Goal: Find specific page/section: Find specific page/section

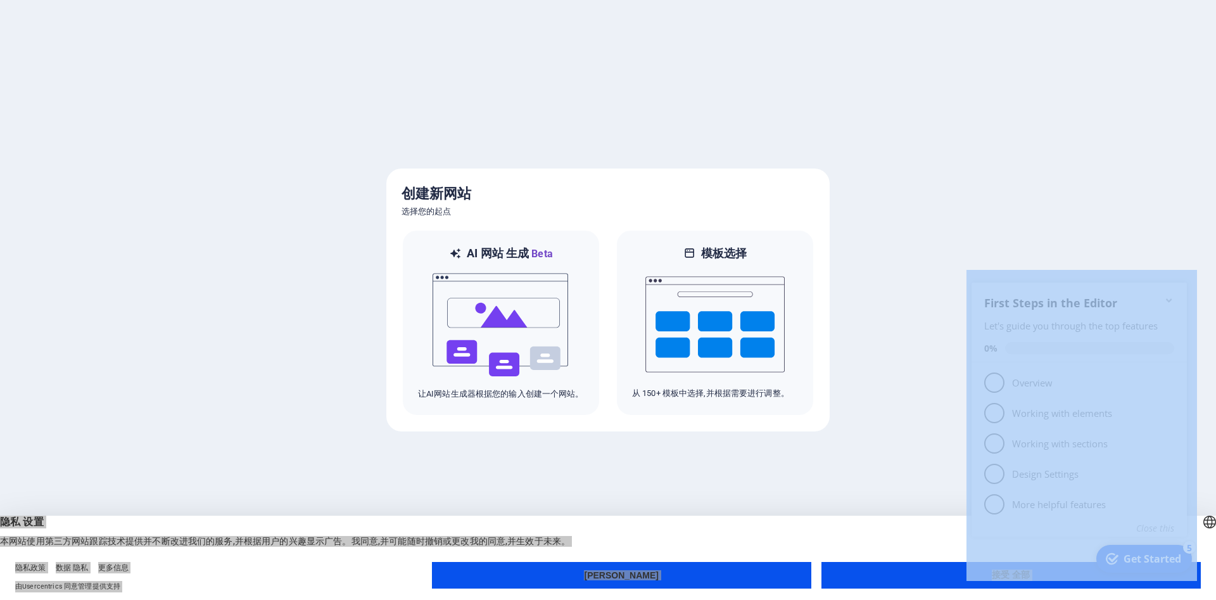
click at [1023, 193] on div at bounding box center [608, 300] width 1216 height 600
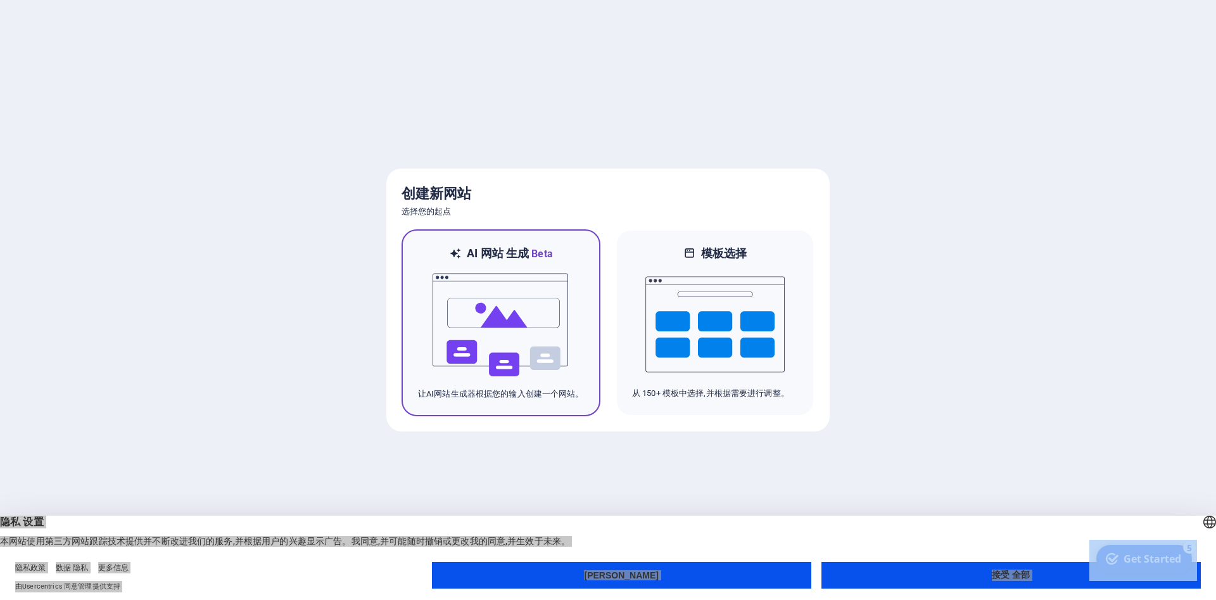
click at [493, 315] on img at bounding box center [500, 325] width 139 height 127
